Goal: Transaction & Acquisition: Purchase product/service

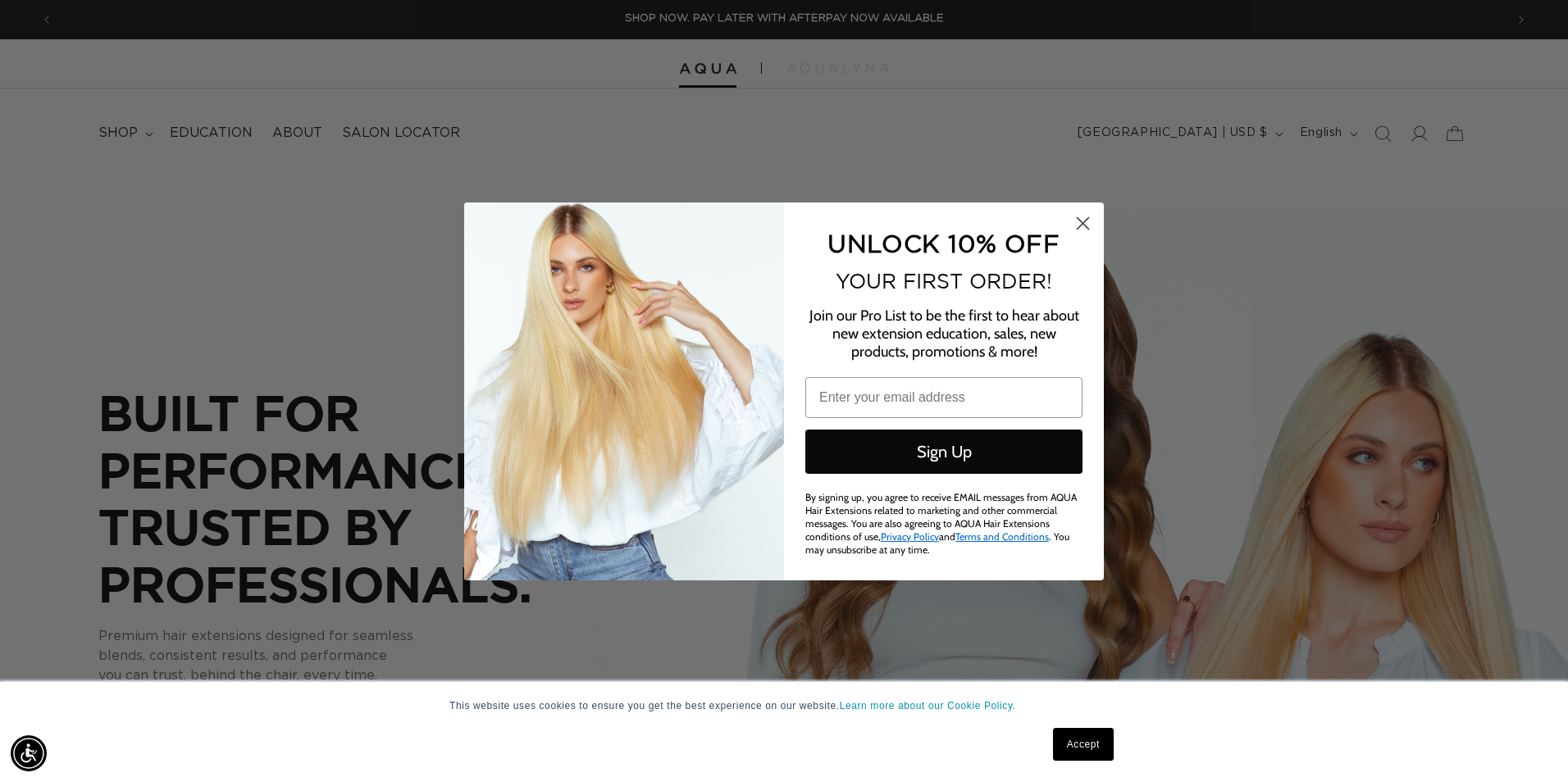
click at [1074, 226] on circle "Close dialog" at bounding box center [1083, 223] width 27 height 27
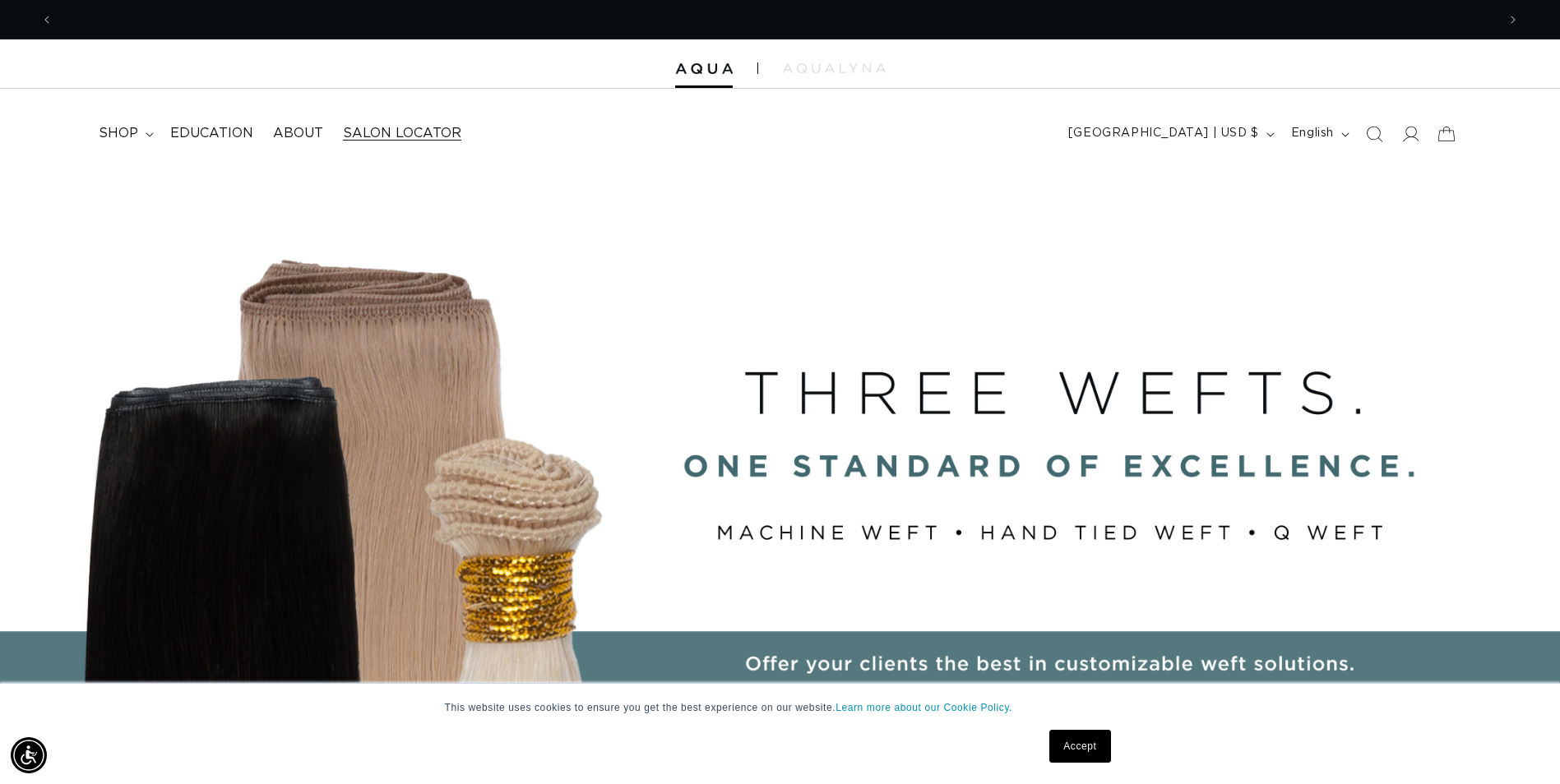
scroll to position [0, 2886]
click at [1410, 135] on icon at bounding box center [1409, 134] width 17 height 17
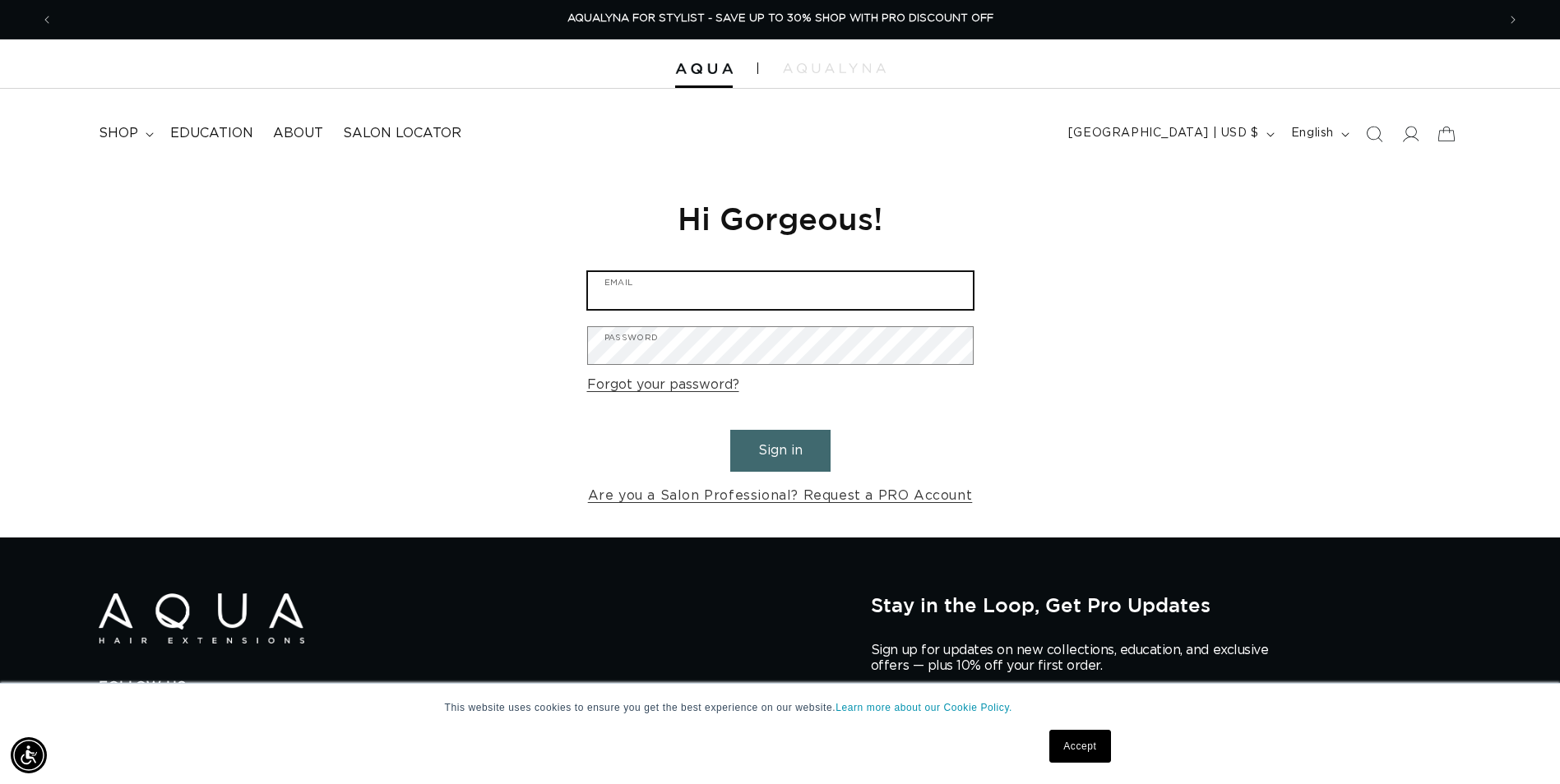
type input "Mia_dewaal@yahoo.com"
click at [765, 441] on button "Sign in" at bounding box center [780, 450] width 100 height 42
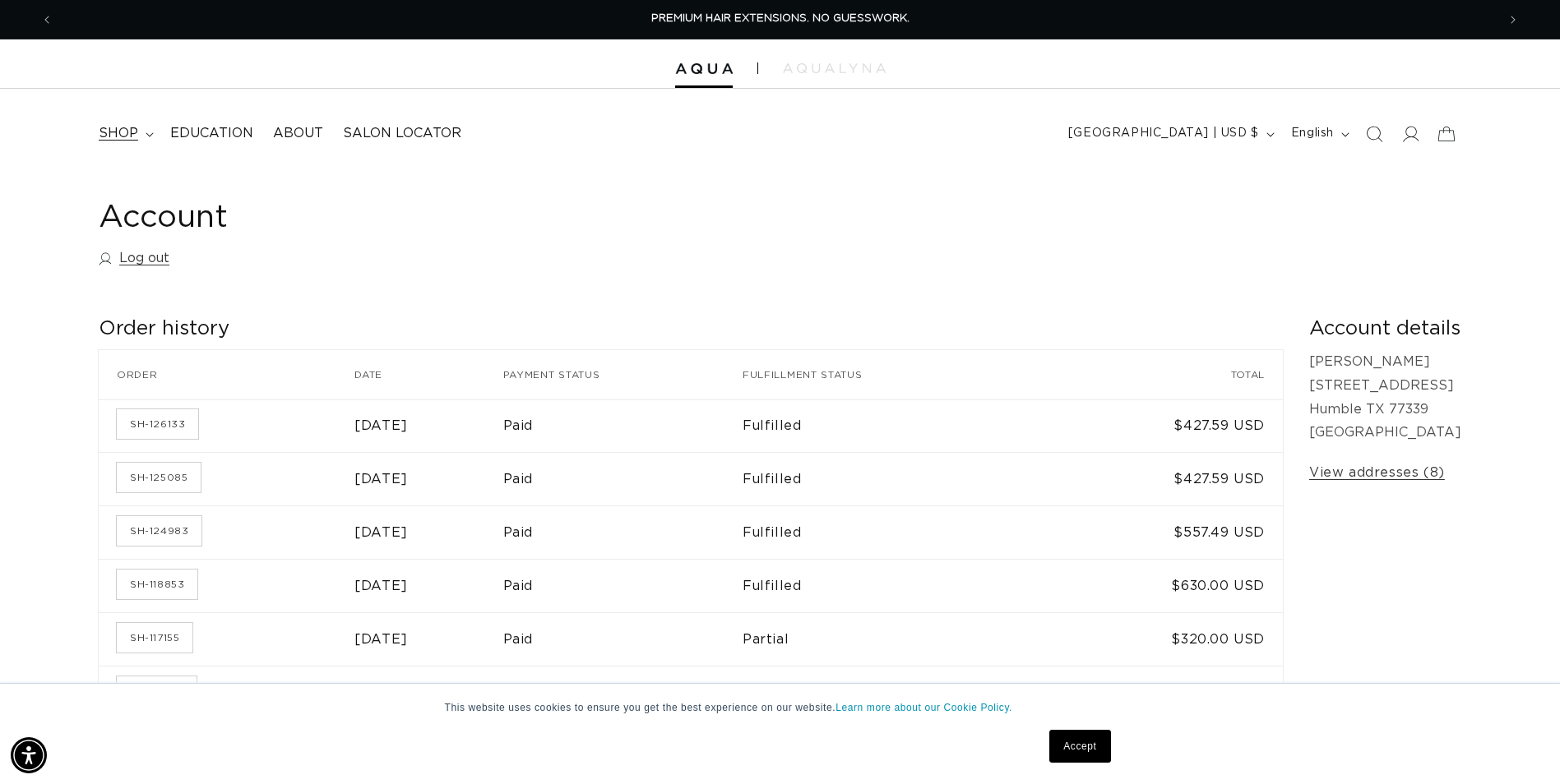
click at [124, 131] on span "shop" at bounding box center [118, 134] width 39 height 17
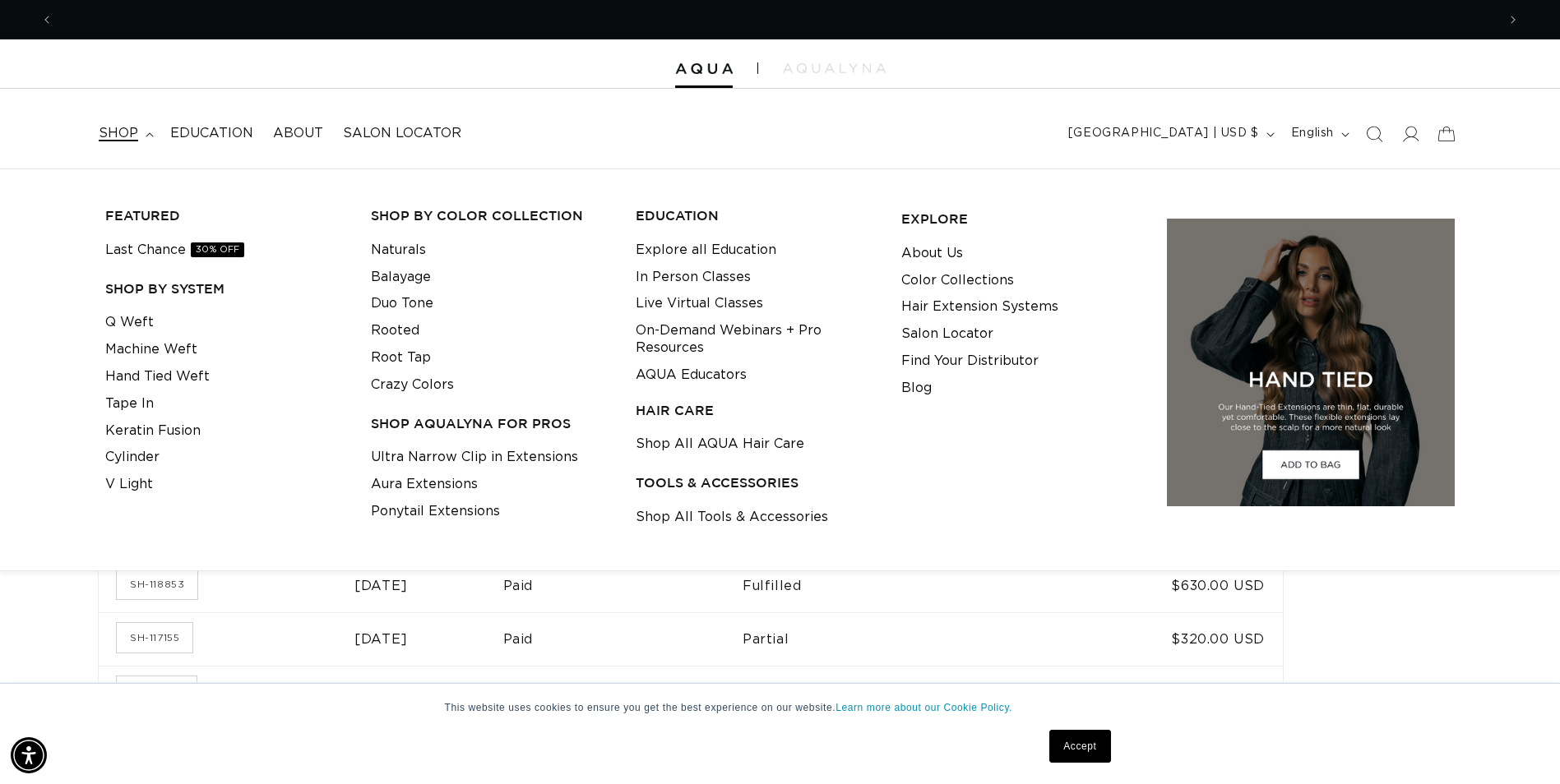
scroll to position [0, 1443]
click at [168, 345] on link "Machine Weft" at bounding box center [152, 350] width 92 height 27
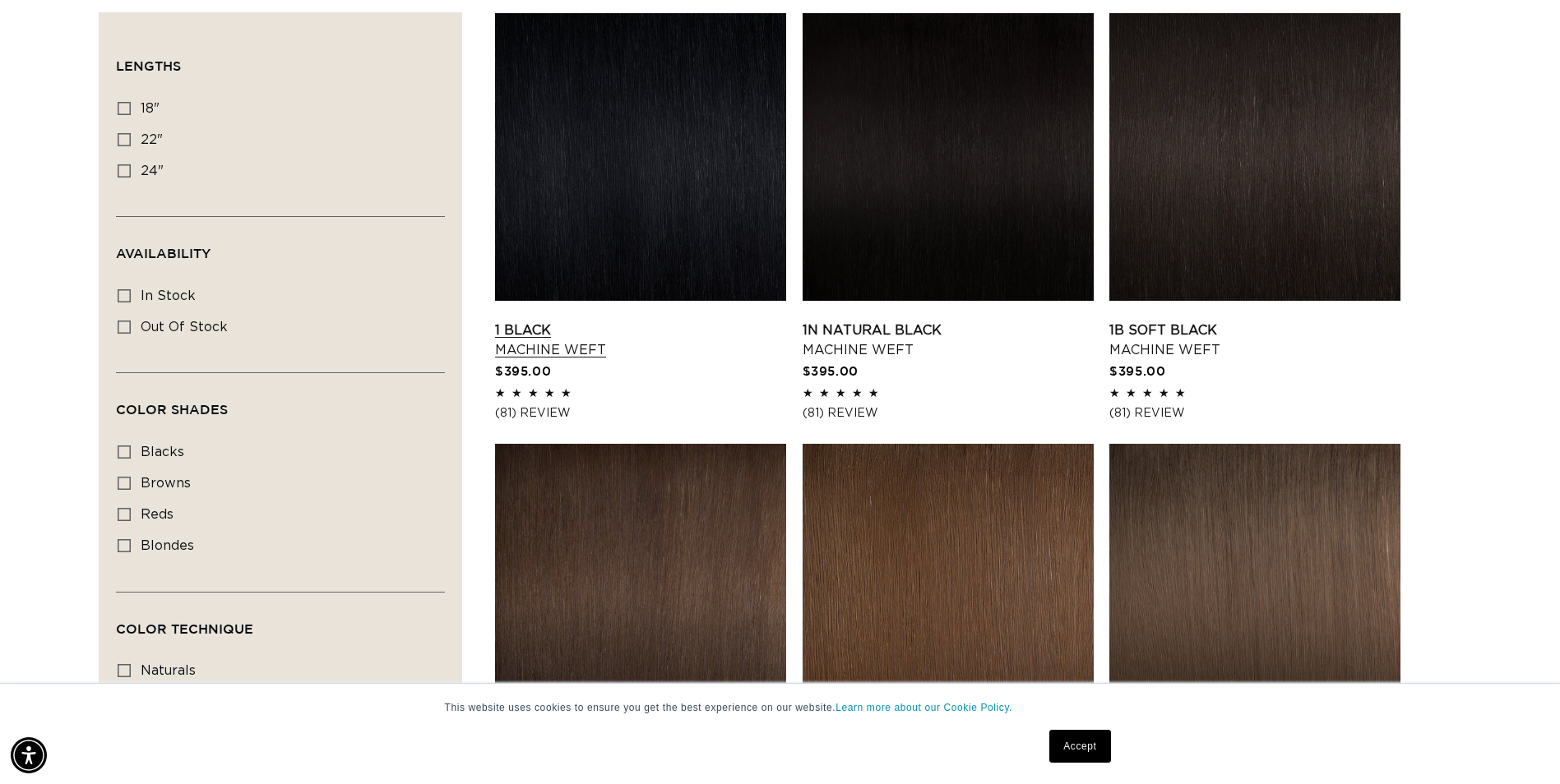
scroll to position [0, 1443]
click at [152, 293] on span "In stock" at bounding box center [168, 295] width 55 height 13
click at [131, 293] on input "In stock In stock (40 products)" at bounding box center [123, 295] width 13 height 13
checkbox input "true"
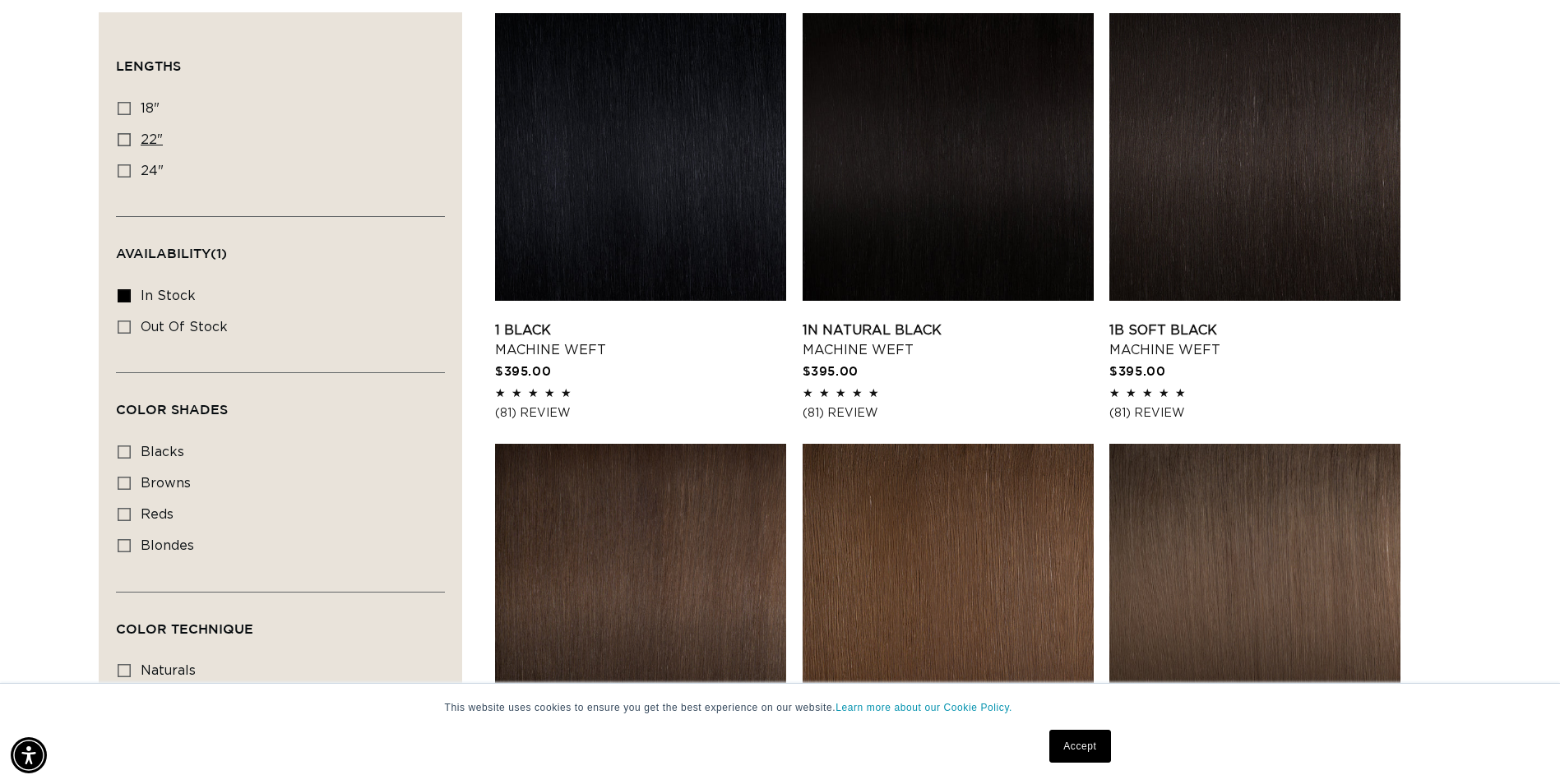
click at [125, 140] on icon at bounding box center [123, 140] width 13 height 13
click at [125, 140] on input "22" 22" (28 products)" at bounding box center [123, 140] width 13 height 13
checkbox input "true"
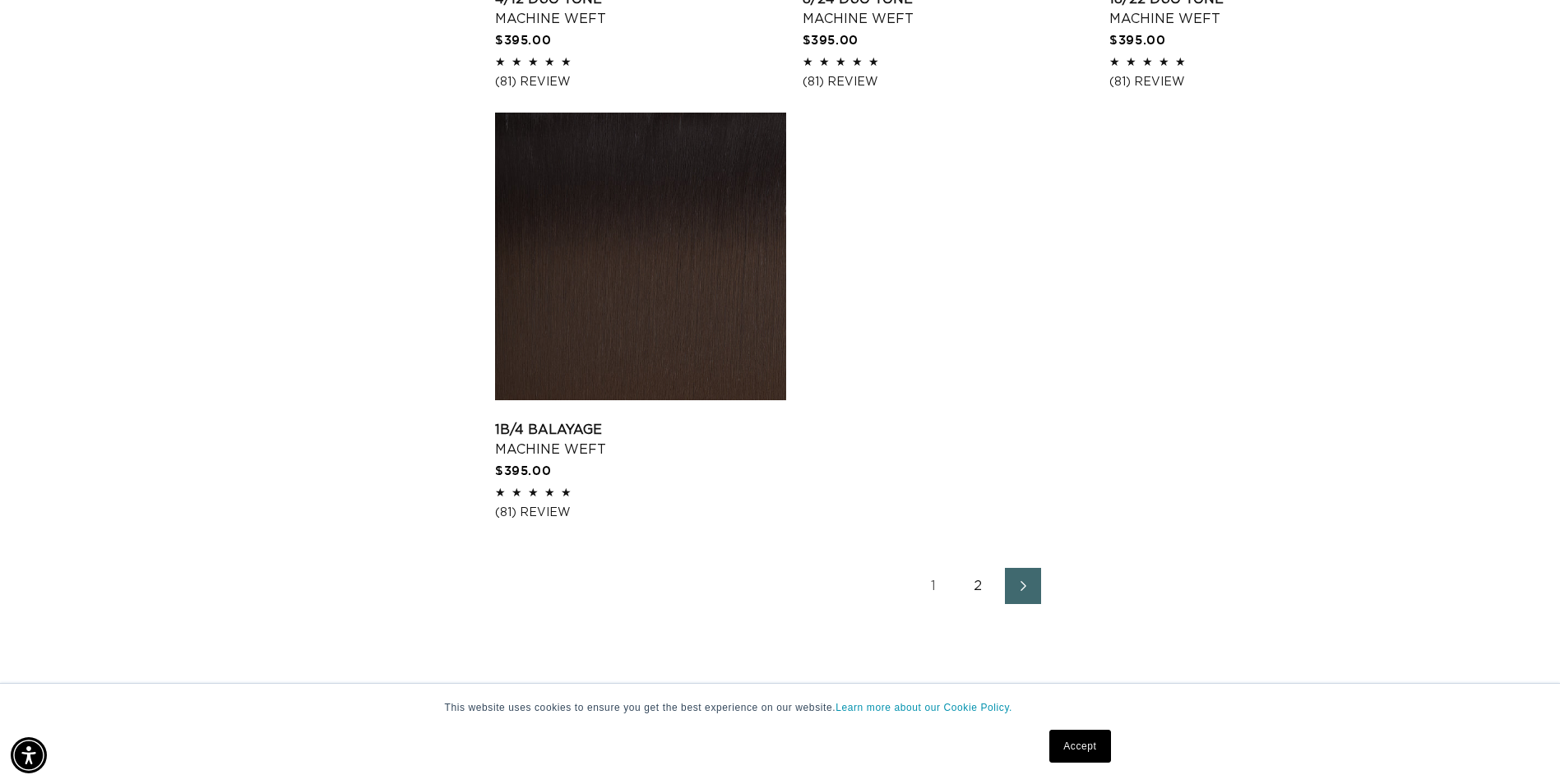
scroll to position [0, 1443]
click at [974, 587] on link "2" at bounding box center [979, 586] width 36 height 36
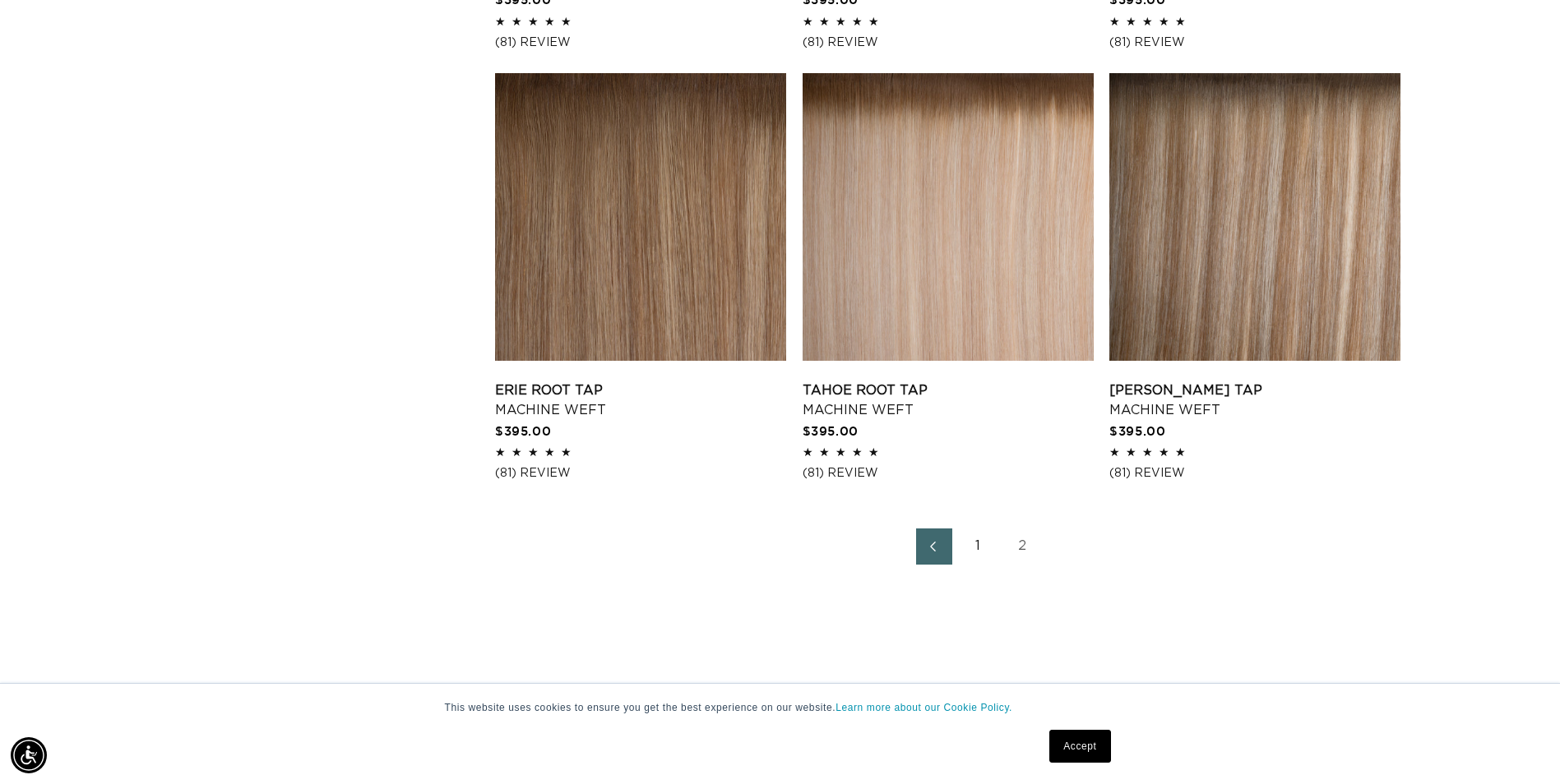
click at [979, 550] on link "1" at bounding box center [979, 546] width 36 height 36
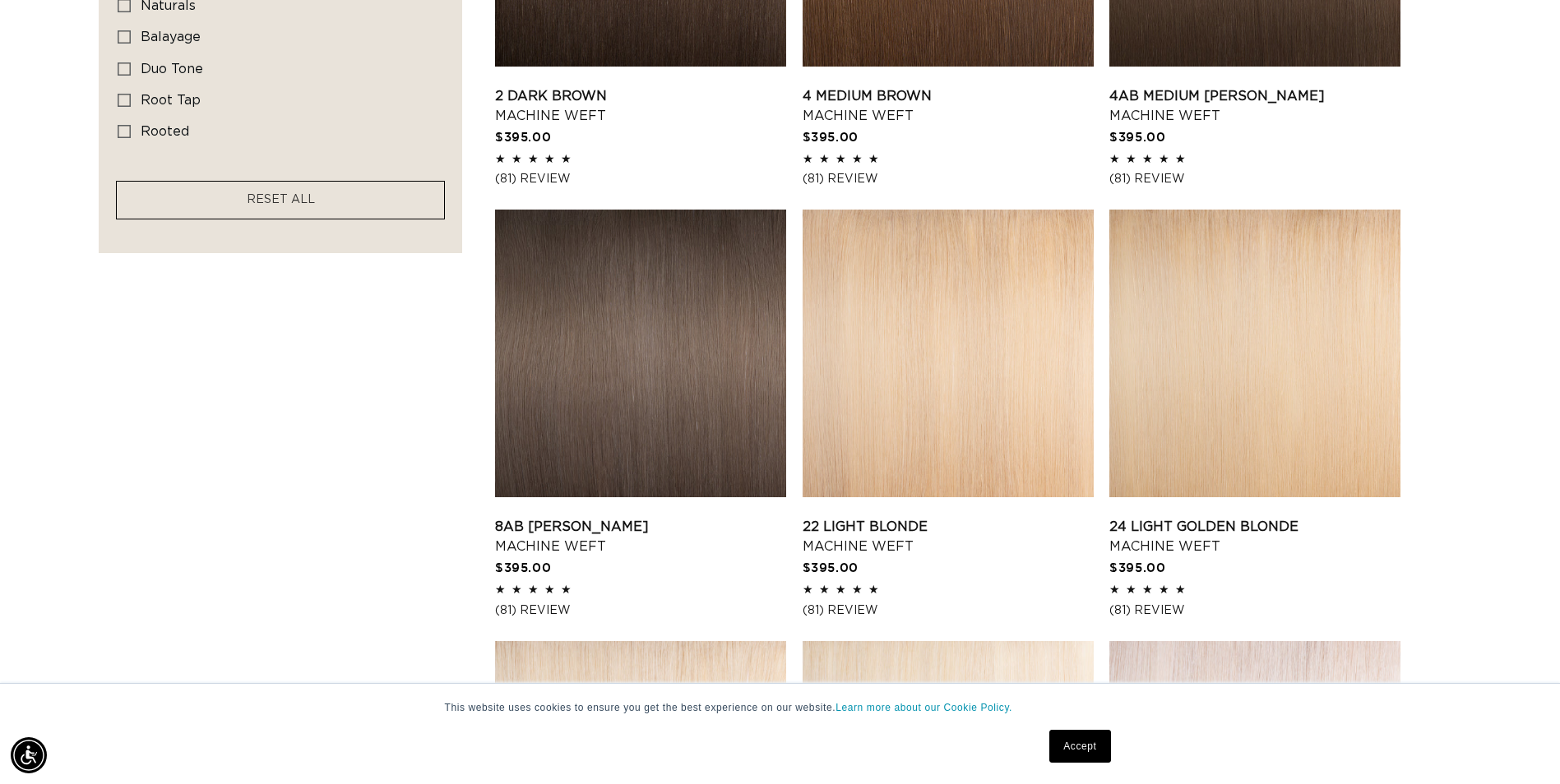
scroll to position [1232, 0]
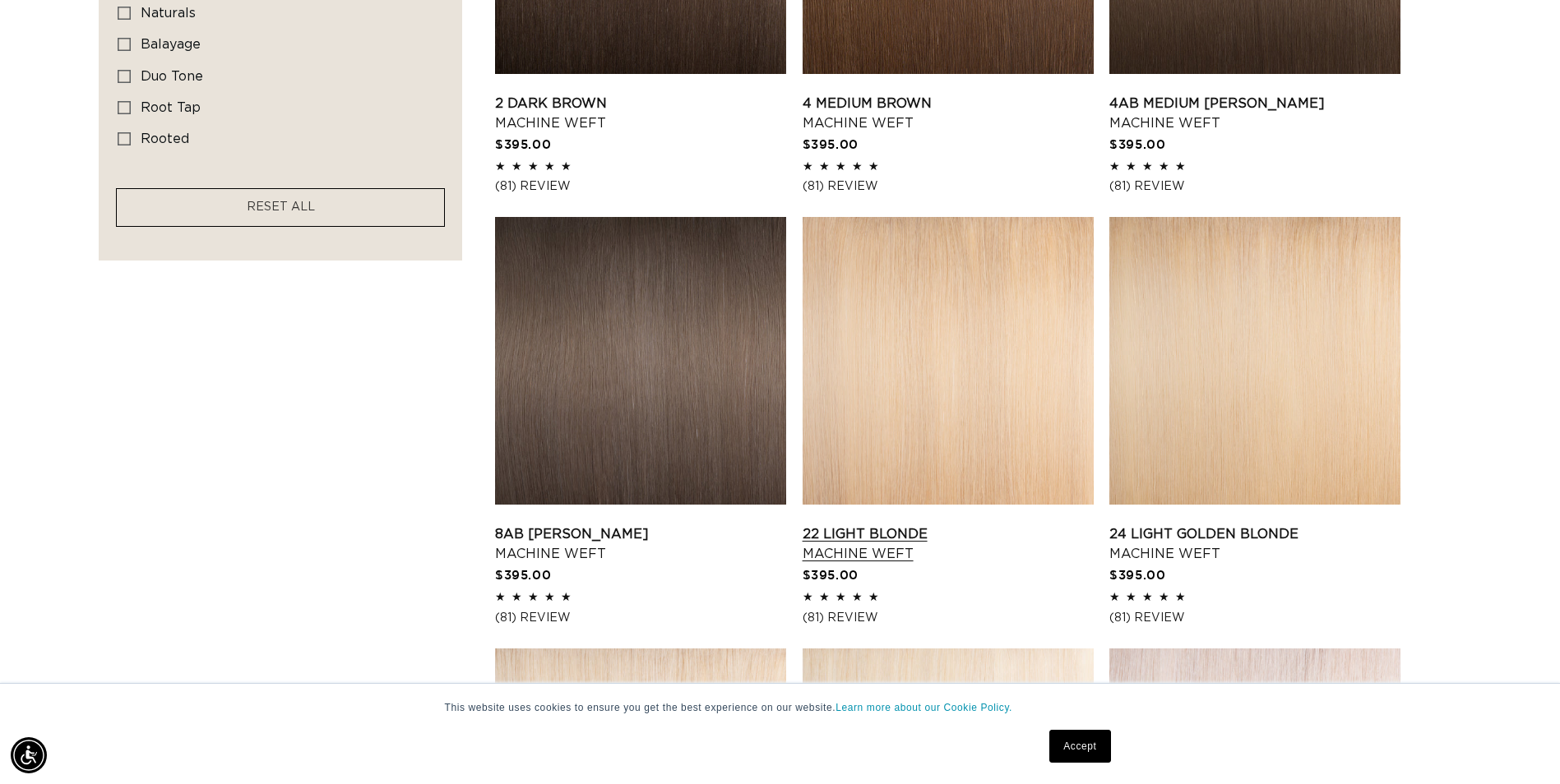
click at [953, 525] on link "22 Light Blonde Machine Weft" at bounding box center [948, 544] width 291 height 39
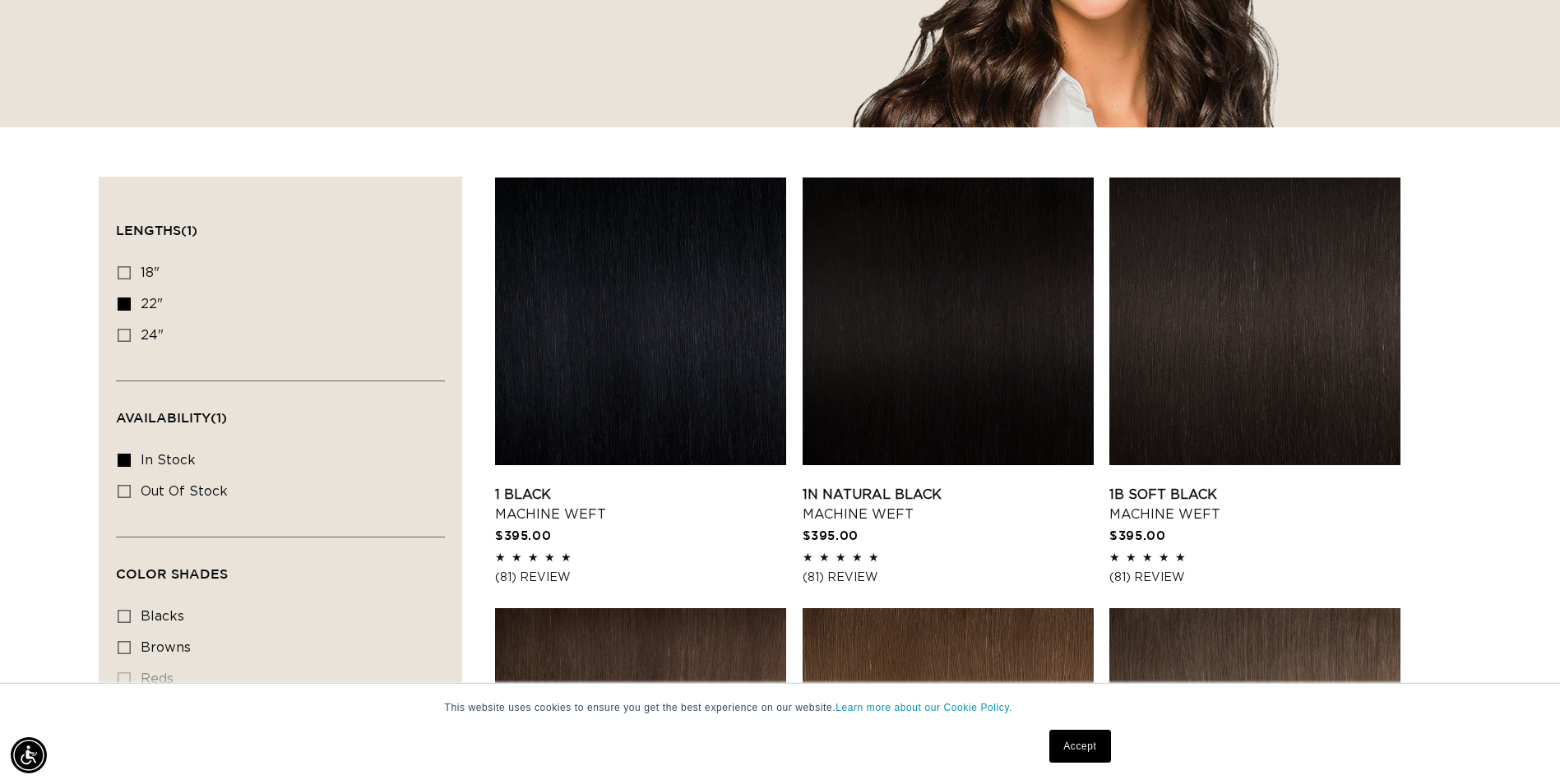
scroll to position [0, 1443]
click at [123, 301] on icon at bounding box center [123, 304] width 13 height 13
click at [123, 301] on input "22" 22" (28 products)" at bounding box center [123, 304] width 13 height 13
checkbox input "false"
click at [124, 273] on icon at bounding box center [123, 272] width 13 height 13
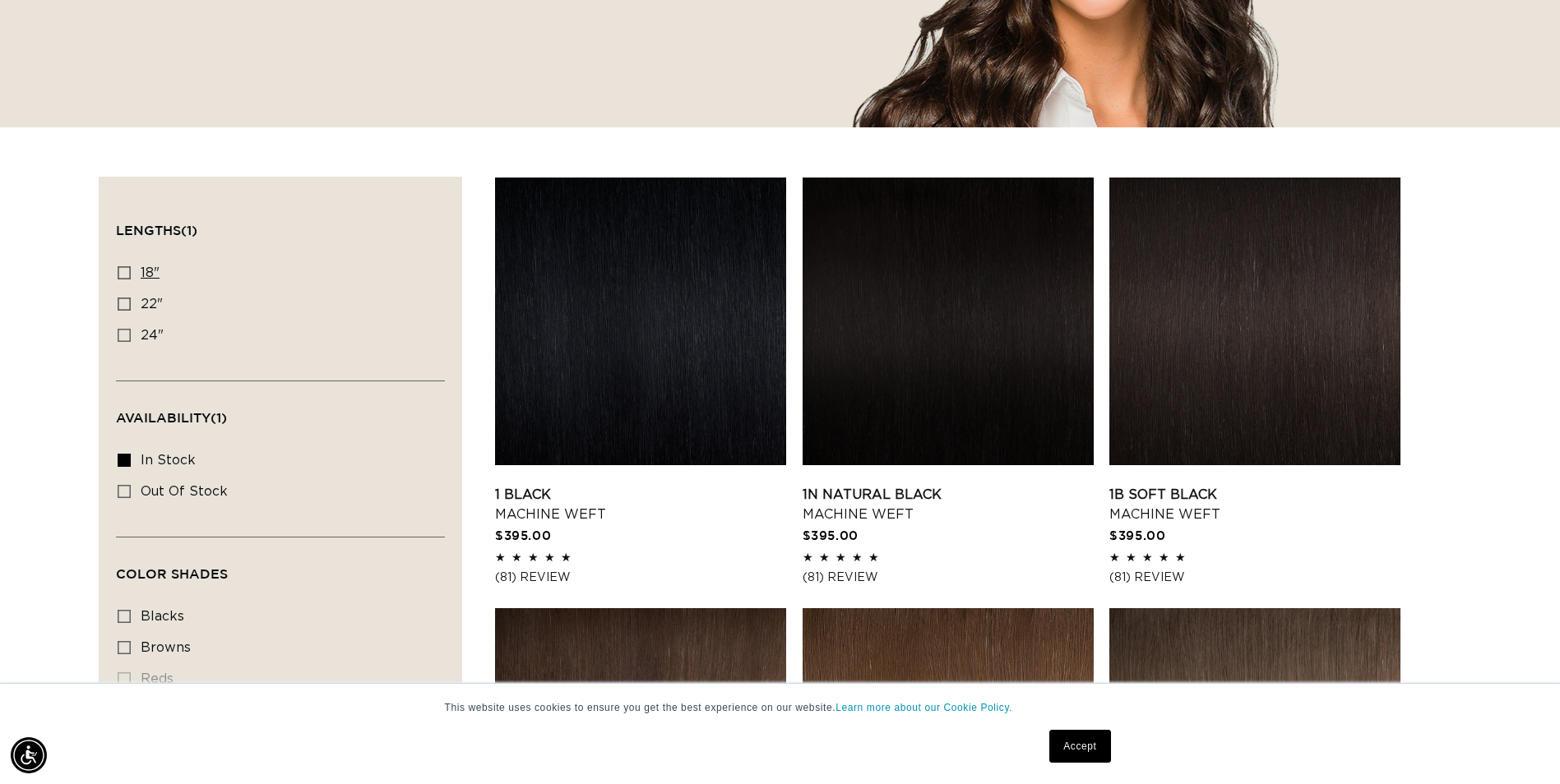
click at [124, 273] on input "18" 18" (39 products)" at bounding box center [123, 272] width 13 height 13
checkbox input "true"
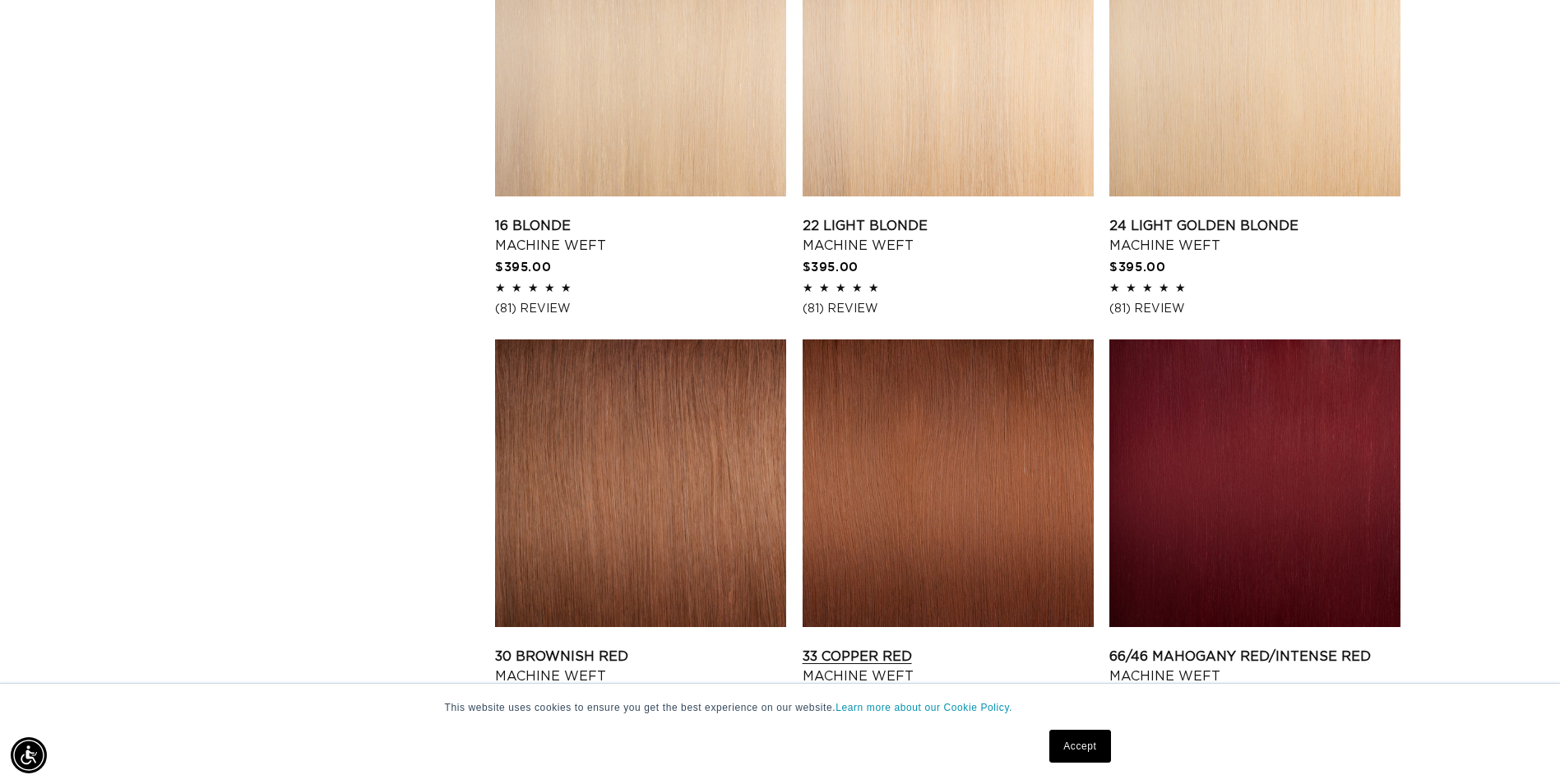
click at [927, 647] on link "33 Copper Red Machine Weft" at bounding box center [948, 667] width 291 height 39
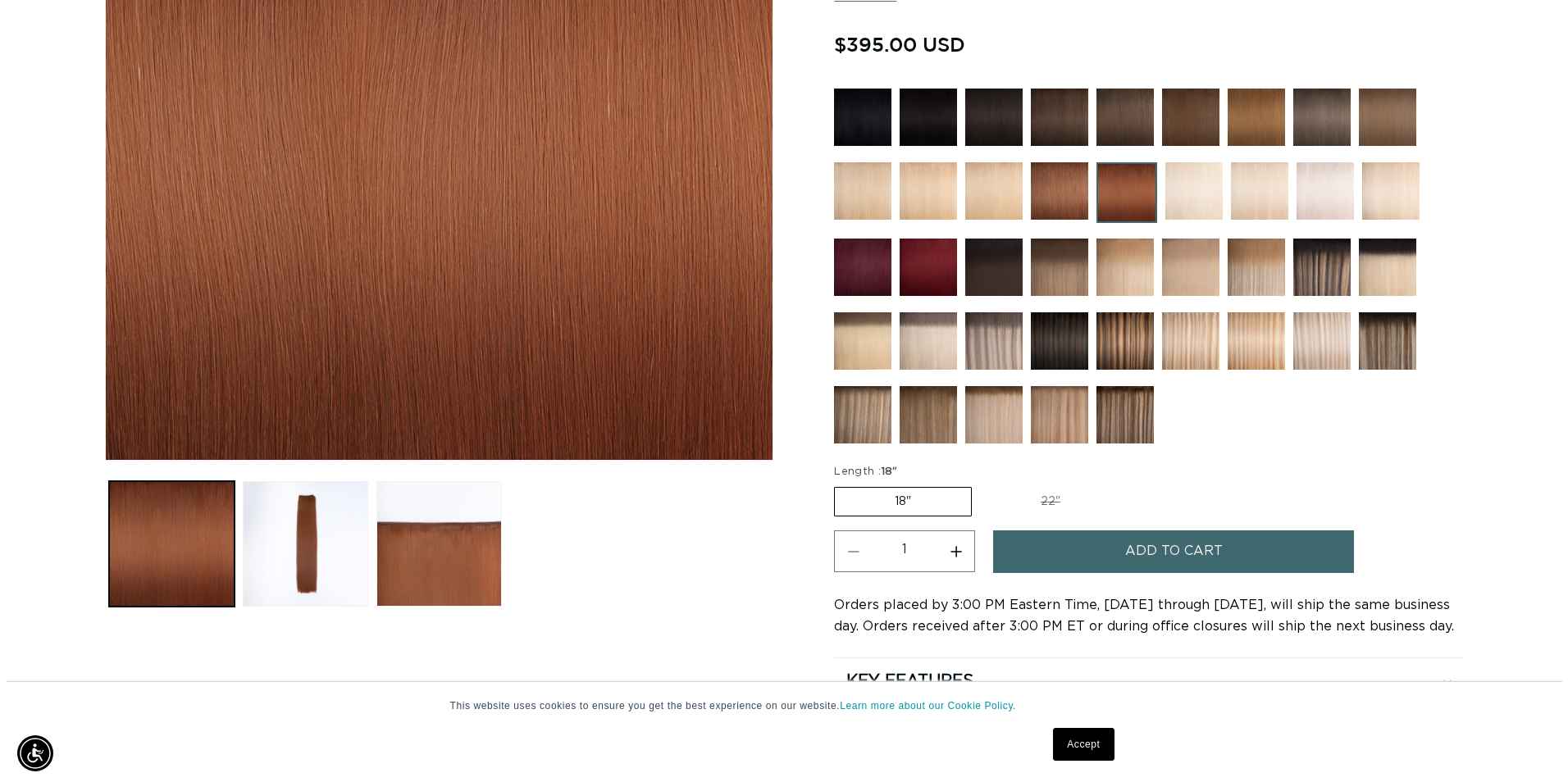
scroll to position [0, 2879]
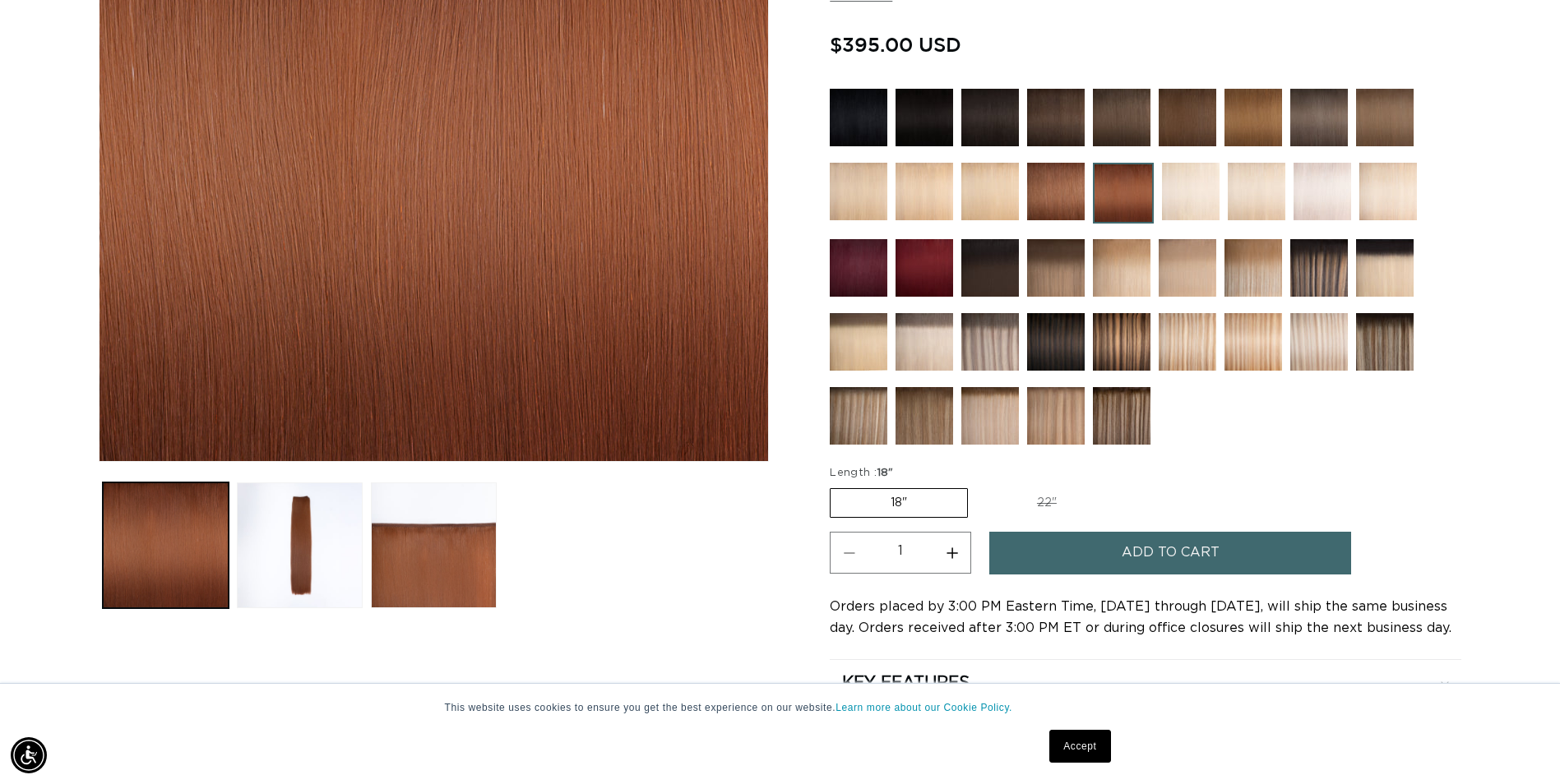
click at [1105, 559] on button "Add to cart" at bounding box center [1170, 552] width 362 height 42
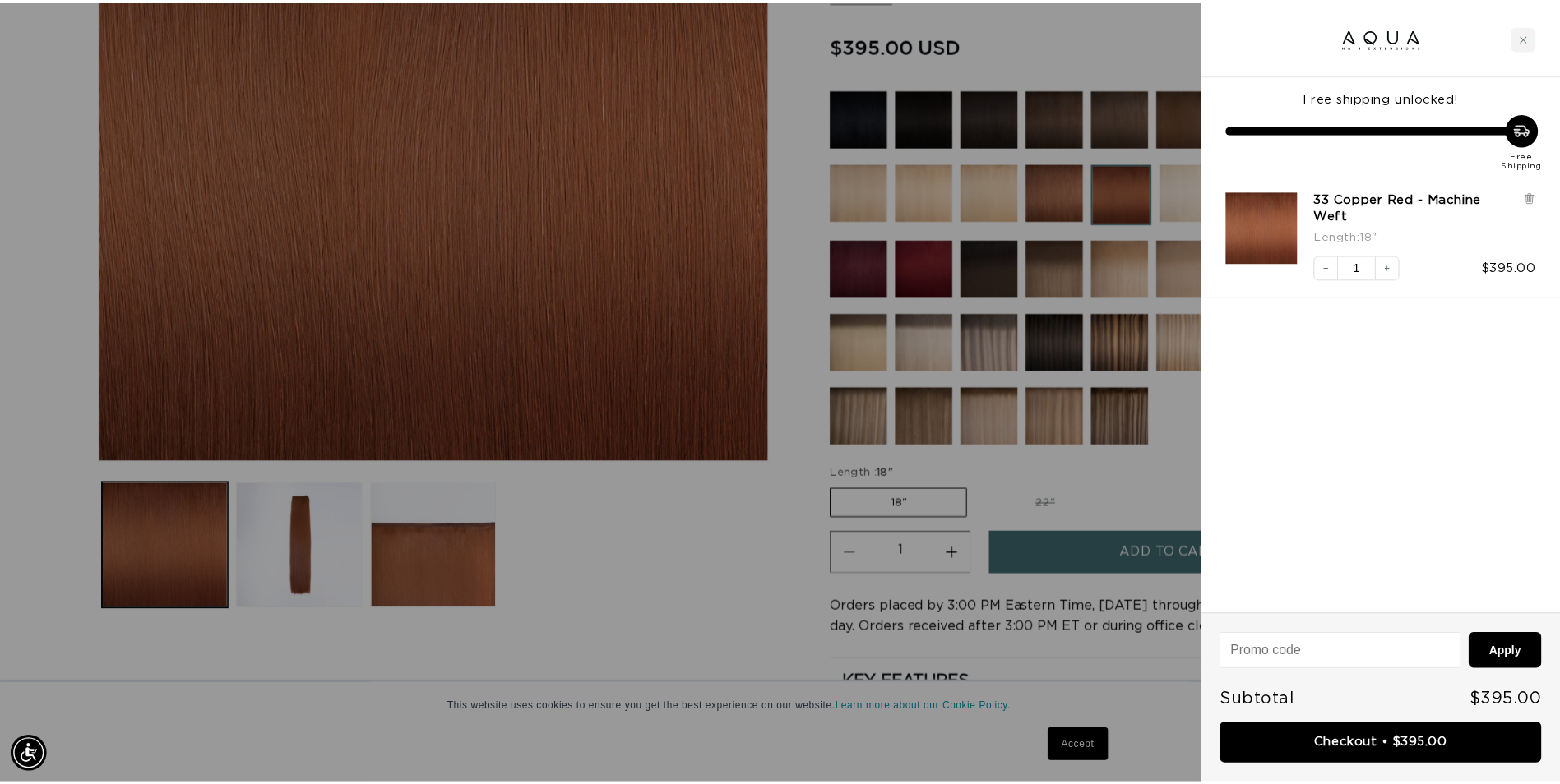
scroll to position [0, 2910]
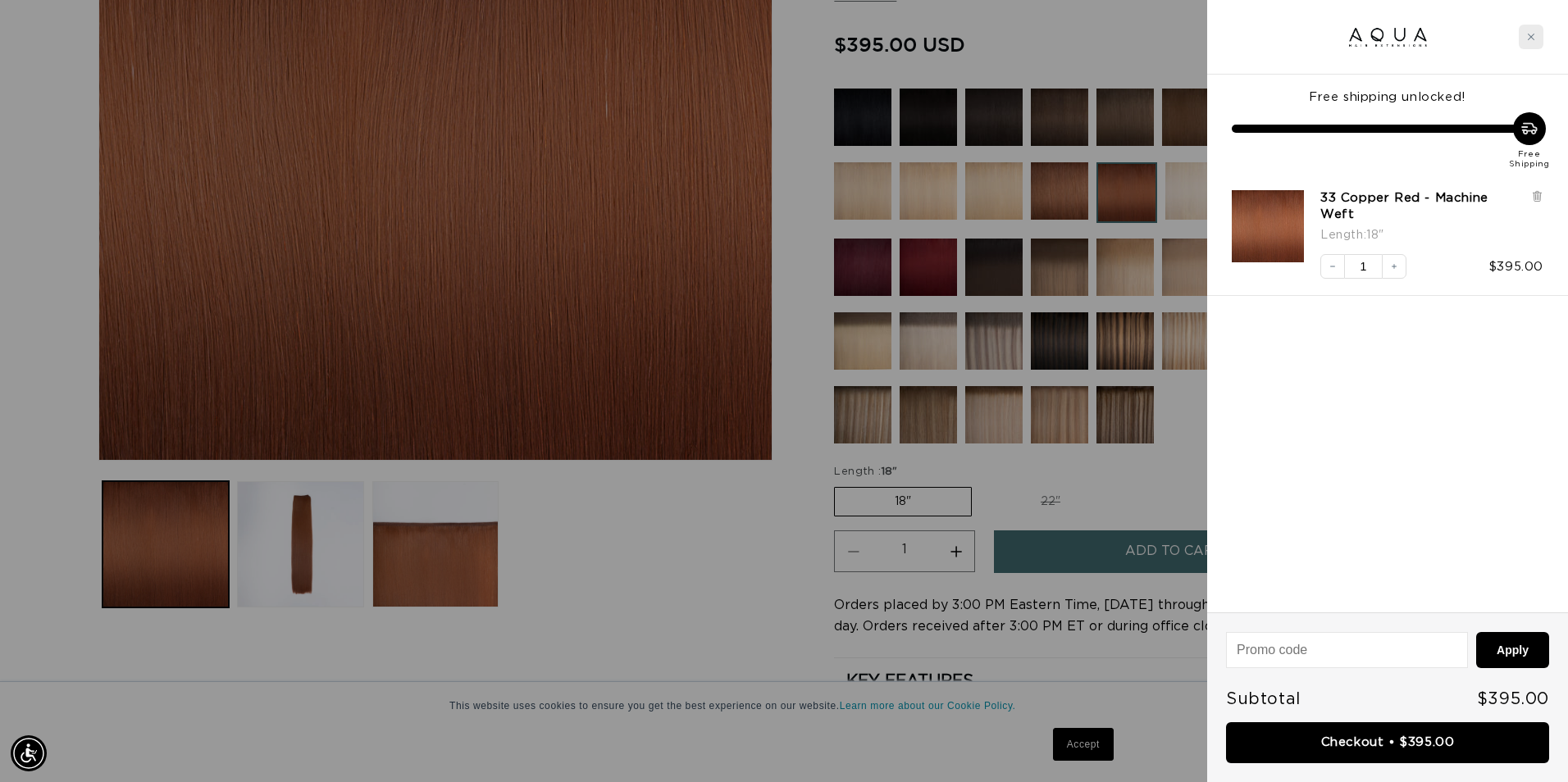
click at [1530, 38] on icon "Close cart" at bounding box center [1531, 37] width 7 height 7
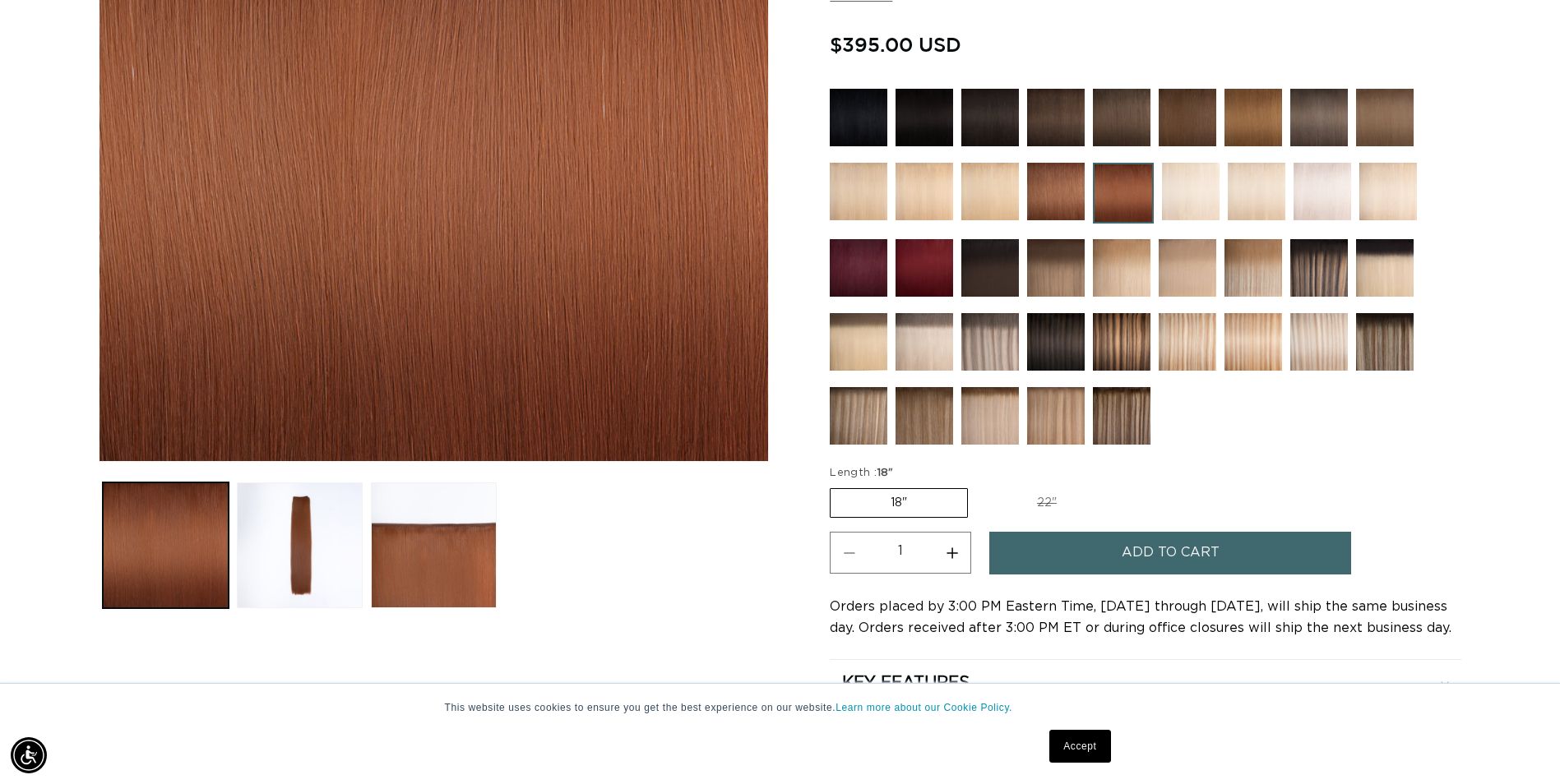
scroll to position [0, 0]
click at [1128, 263] on img at bounding box center [1121, 267] width 57 height 57
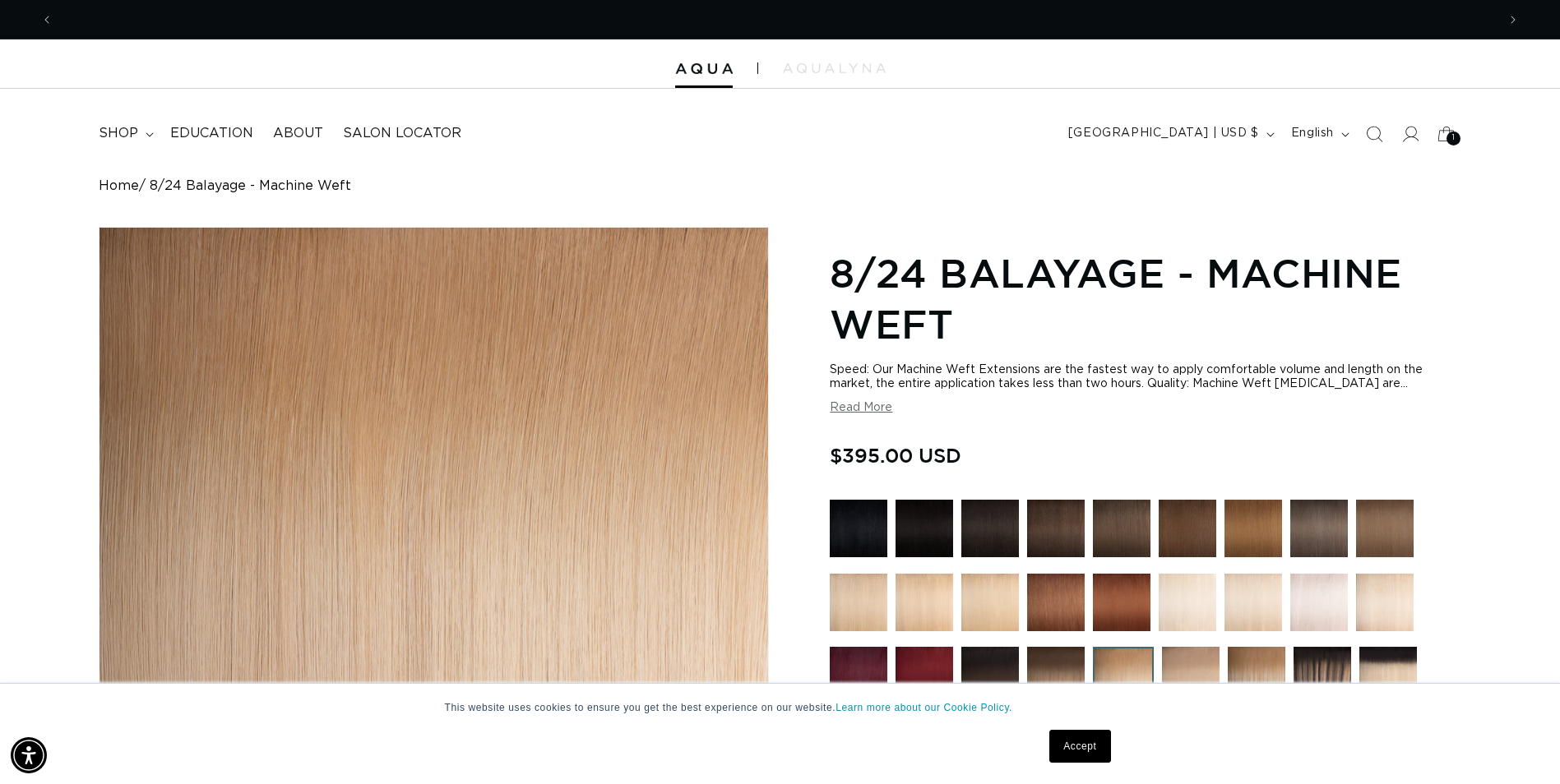
scroll to position [0, 1443]
